Goal: Information Seeking & Learning: Learn about a topic

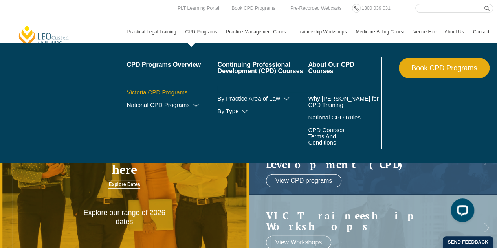
click at [169, 91] on link "Victoria CPD Programs" at bounding box center [172, 92] width 91 height 6
click at [177, 89] on link "Victoria CPD Programs" at bounding box center [172, 92] width 91 height 6
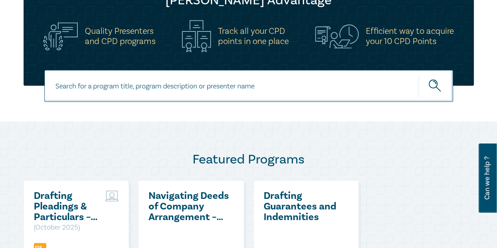
scroll to position [39, 0]
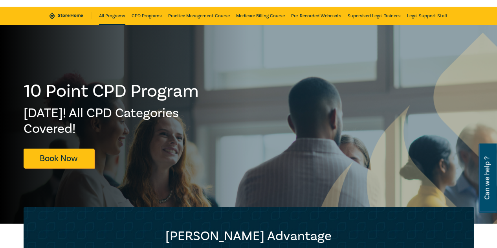
click at [103, 20] on link "All Programs" at bounding box center [112, 16] width 26 height 18
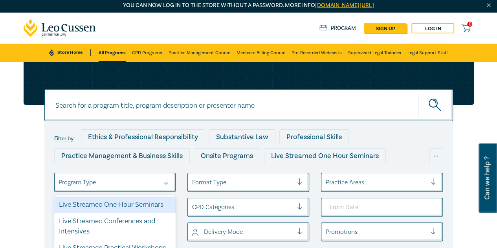
click at [146, 184] on div at bounding box center [109, 182] width 101 height 10
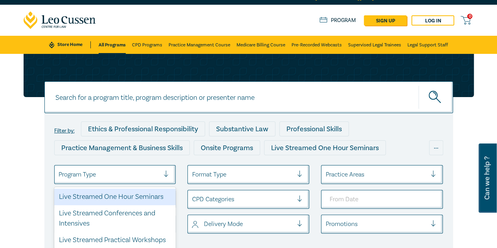
scroll to position [48, 0]
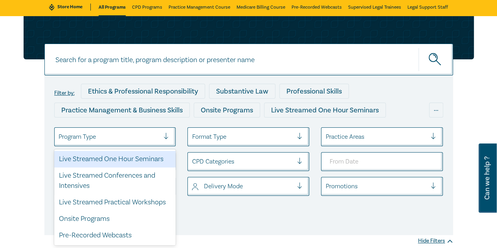
click at [137, 154] on div "Live Streamed One Hour Seminars" at bounding box center [115, 159] width 122 height 17
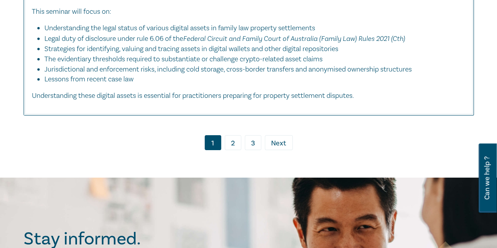
scroll to position [4254, 0]
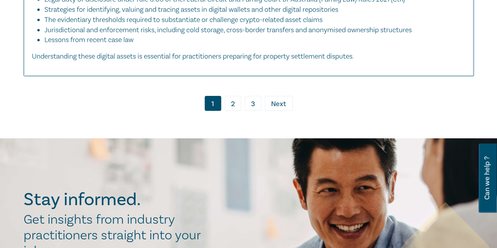
click at [253, 111] on link "3" at bounding box center [253, 103] width 17 height 15
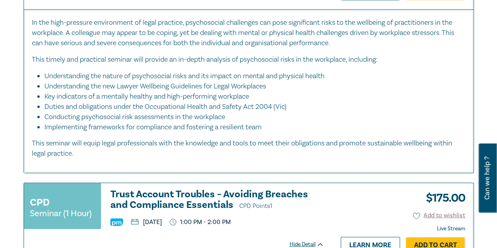
scroll to position [913, 0]
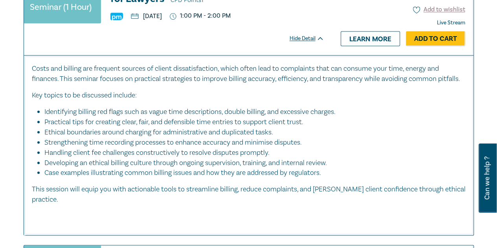
scroll to position [2170, 0]
